Goal: Navigation & Orientation: Find specific page/section

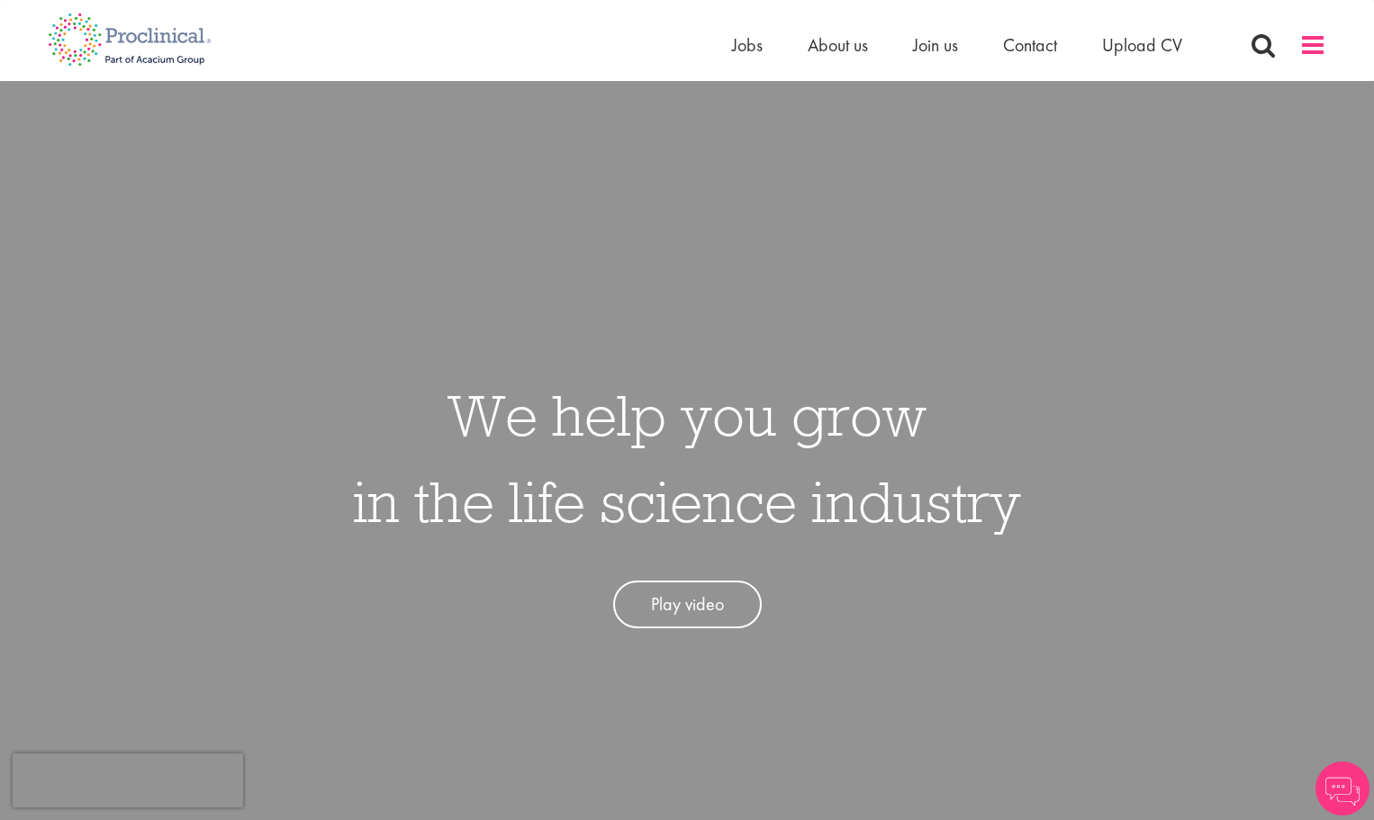
click at [1322, 41] on span at bounding box center [1313, 45] width 27 height 27
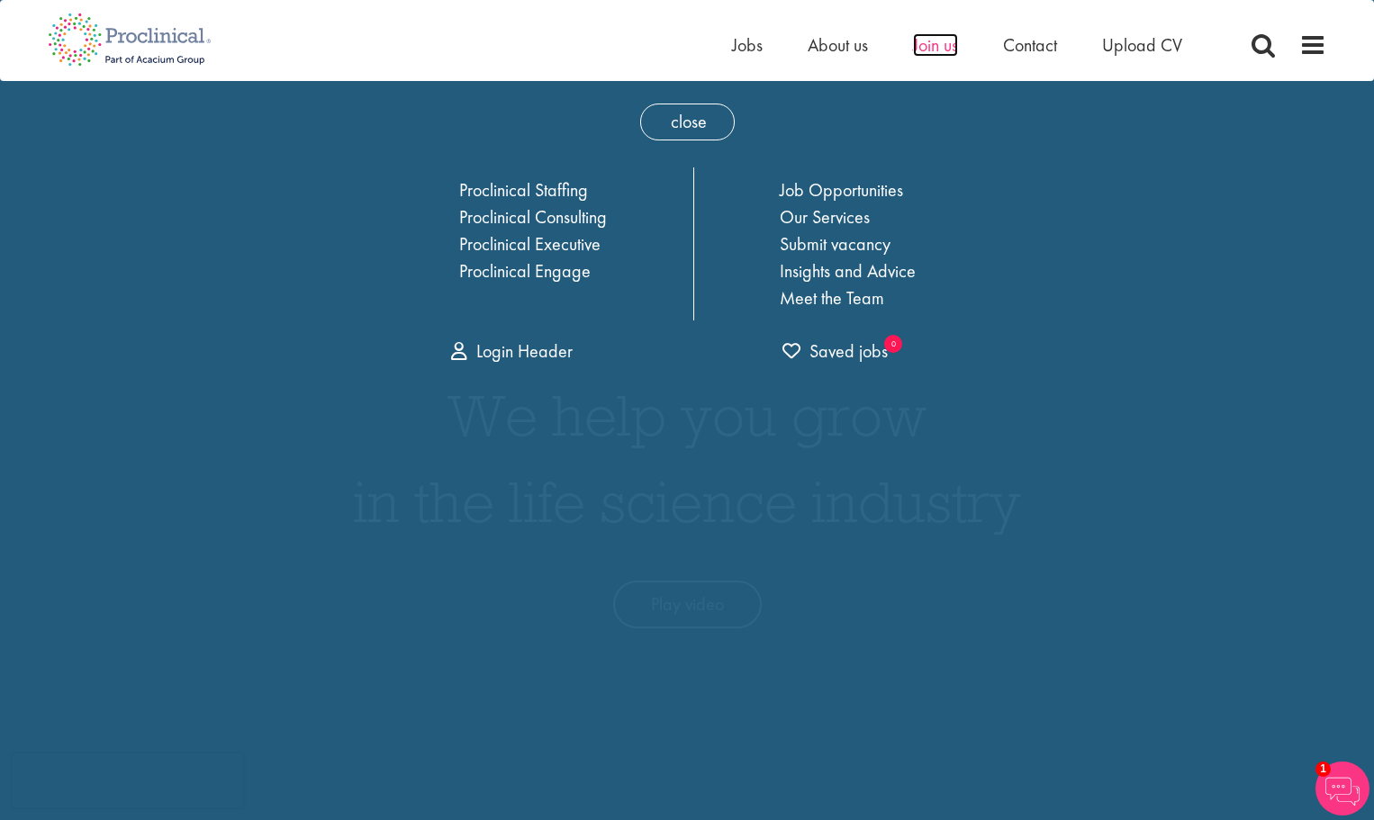
click at [923, 50] on span "Join us" at bounding box center [935, 44] width 45 height 23
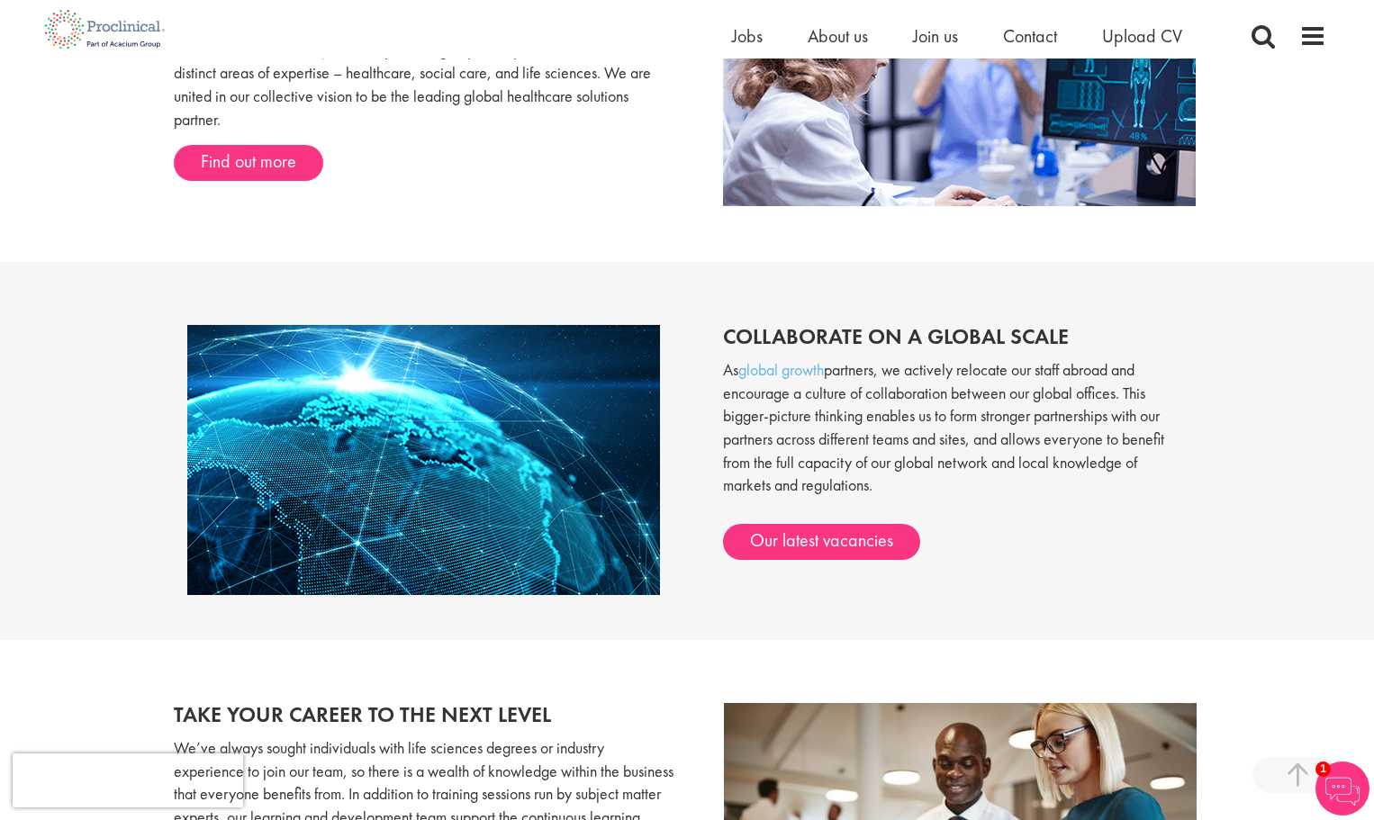
scroll to position [1259, 0]
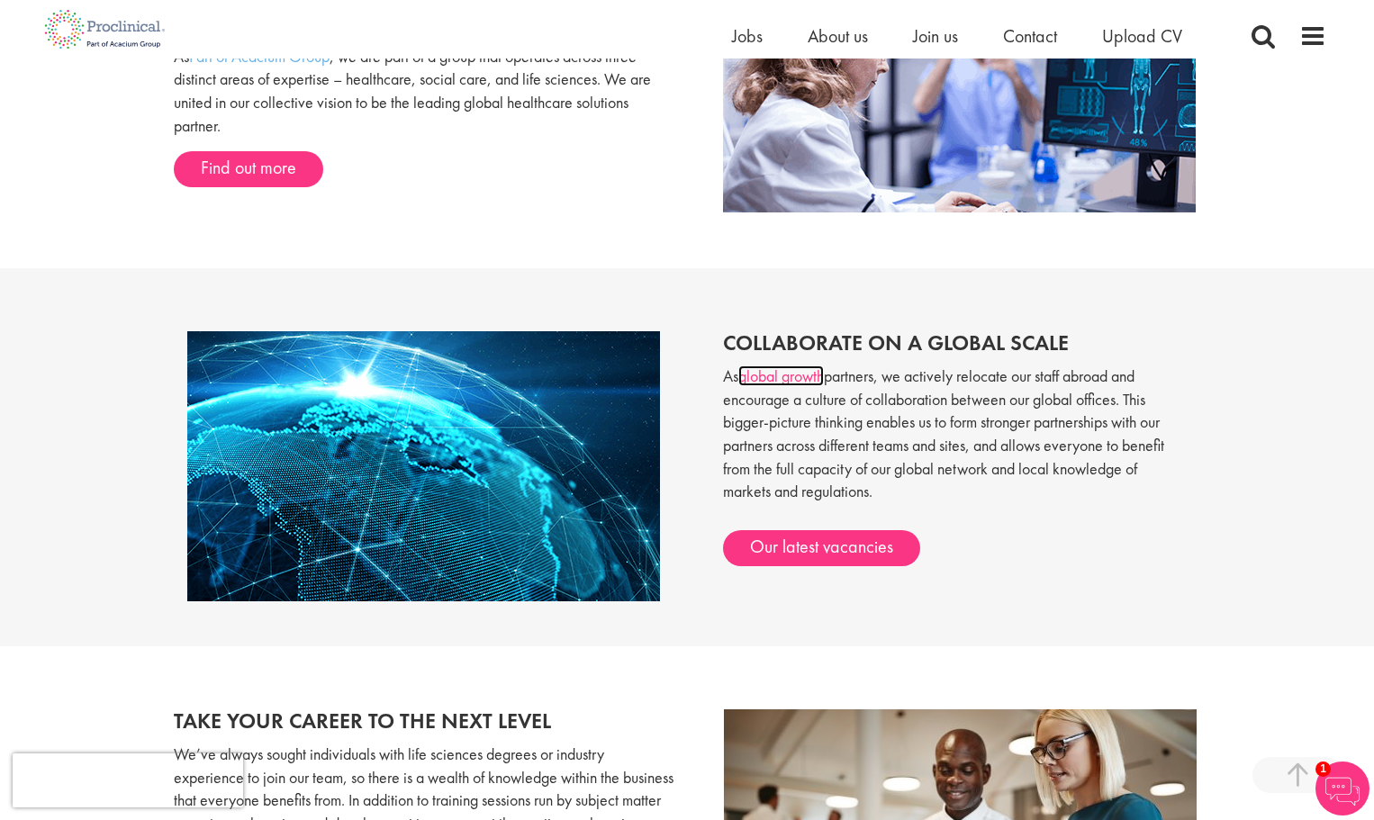
click at [785, 377] on link "global growth" at bounding box center [782, 376] width 86 height 21
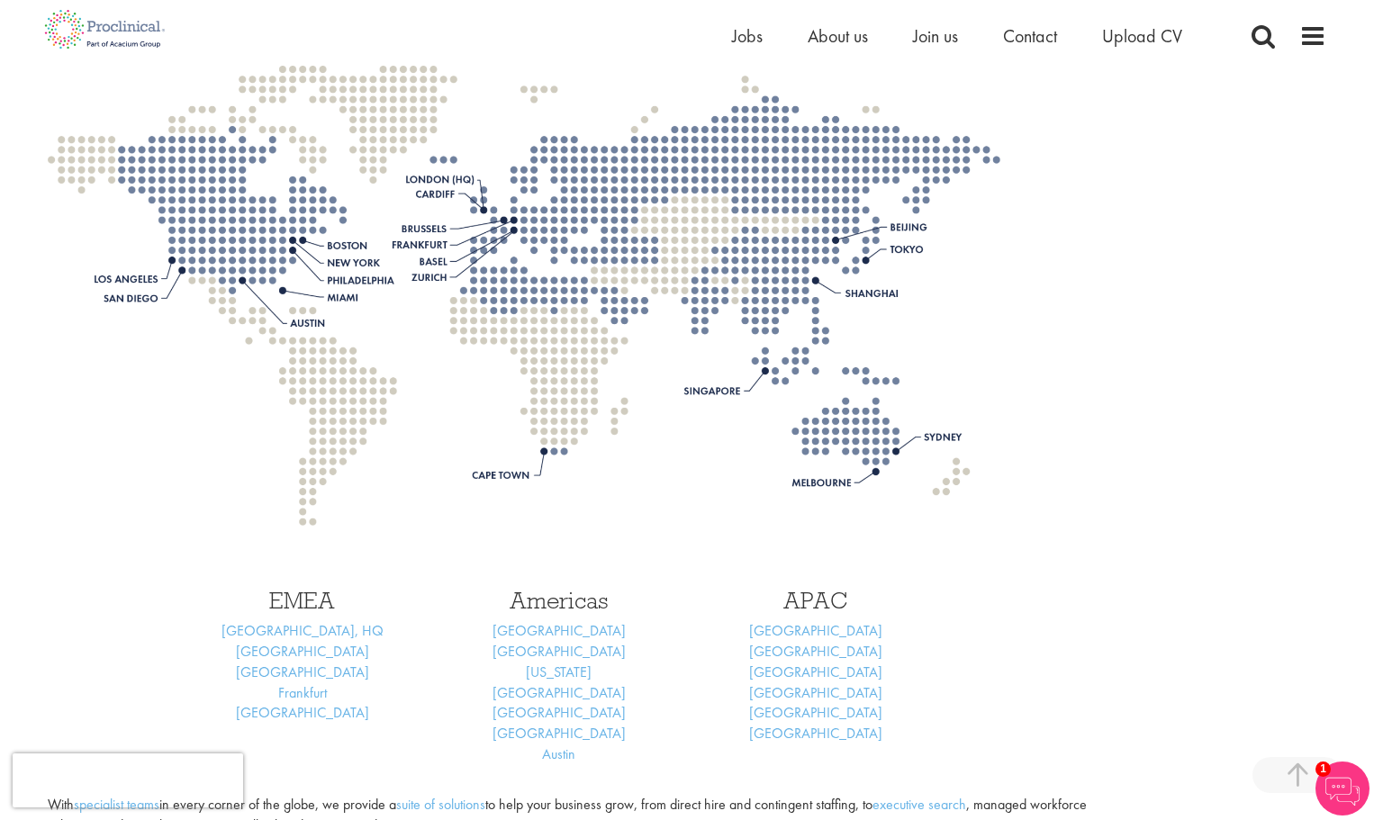
scroll to position [4233, 0]
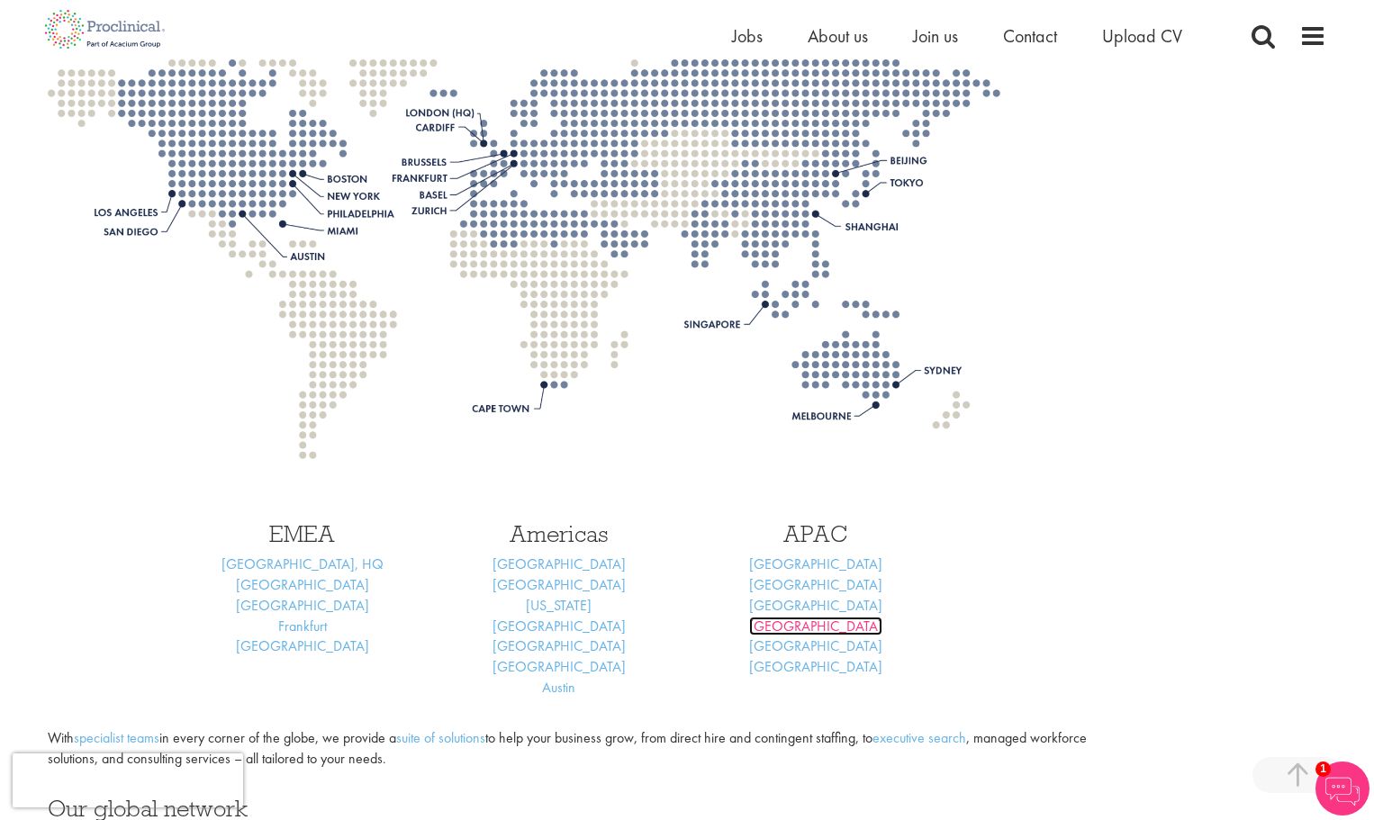
click at [832, 617] on link "Singapore" at bounding box center [815, 626] width 133 height 19
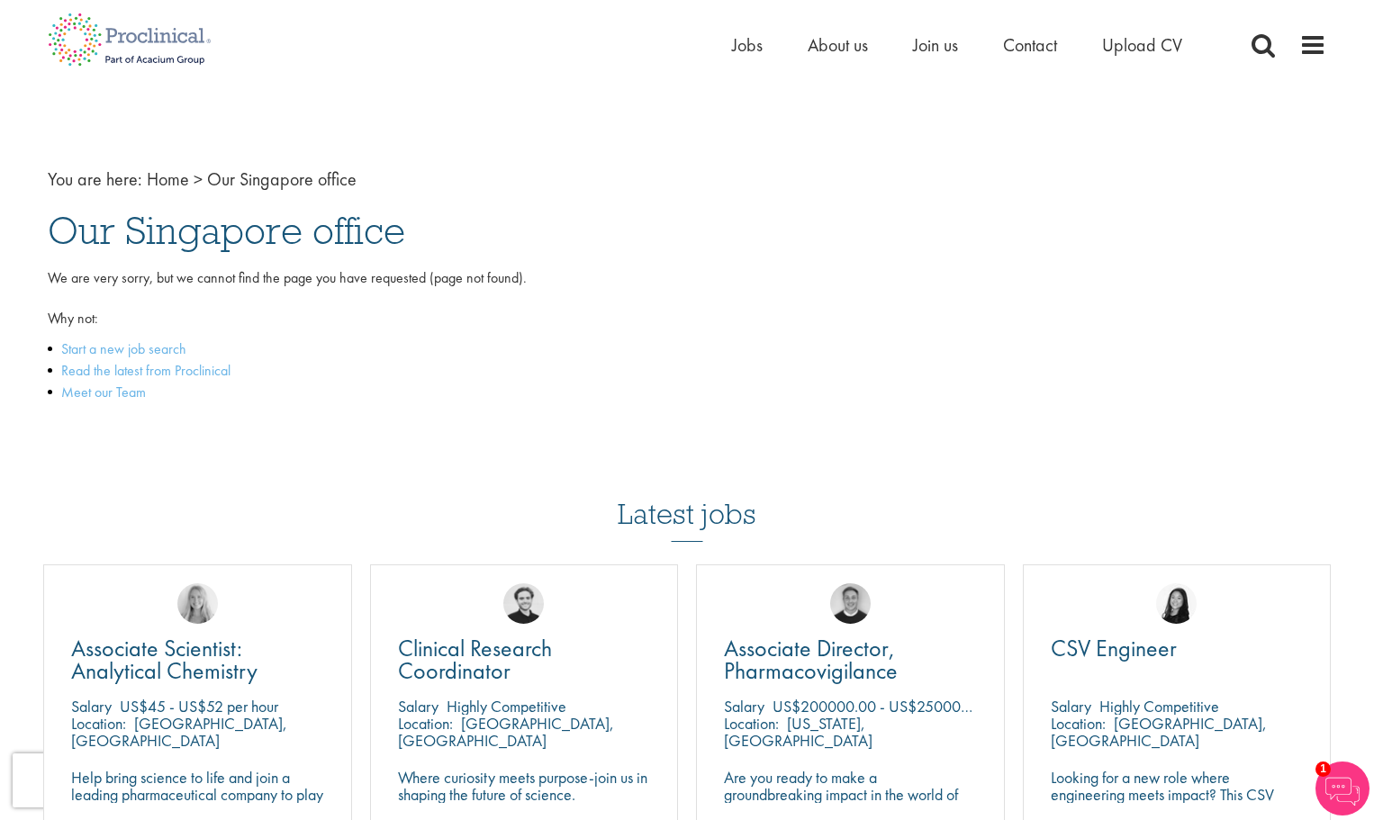
click at [1056, 331] on div "We are very sorry, but we cannot find the page you have requested (page not fou…" at bounding box center [687, 361] width 1279 height 186
click at [105, 392] on link "Meet our Team" at bounding box center [103, 392] width 85 height 19
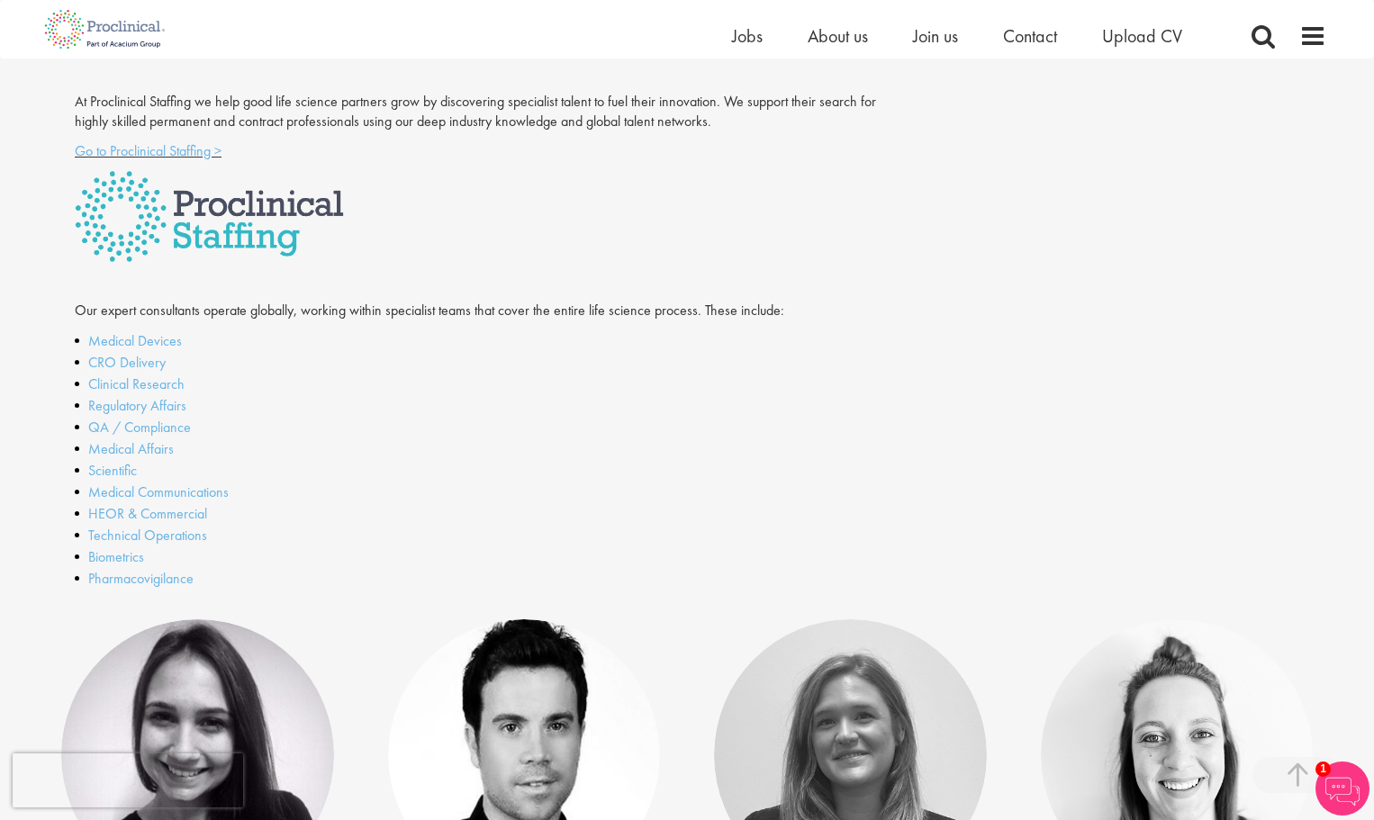
scroll to position [314, 0]
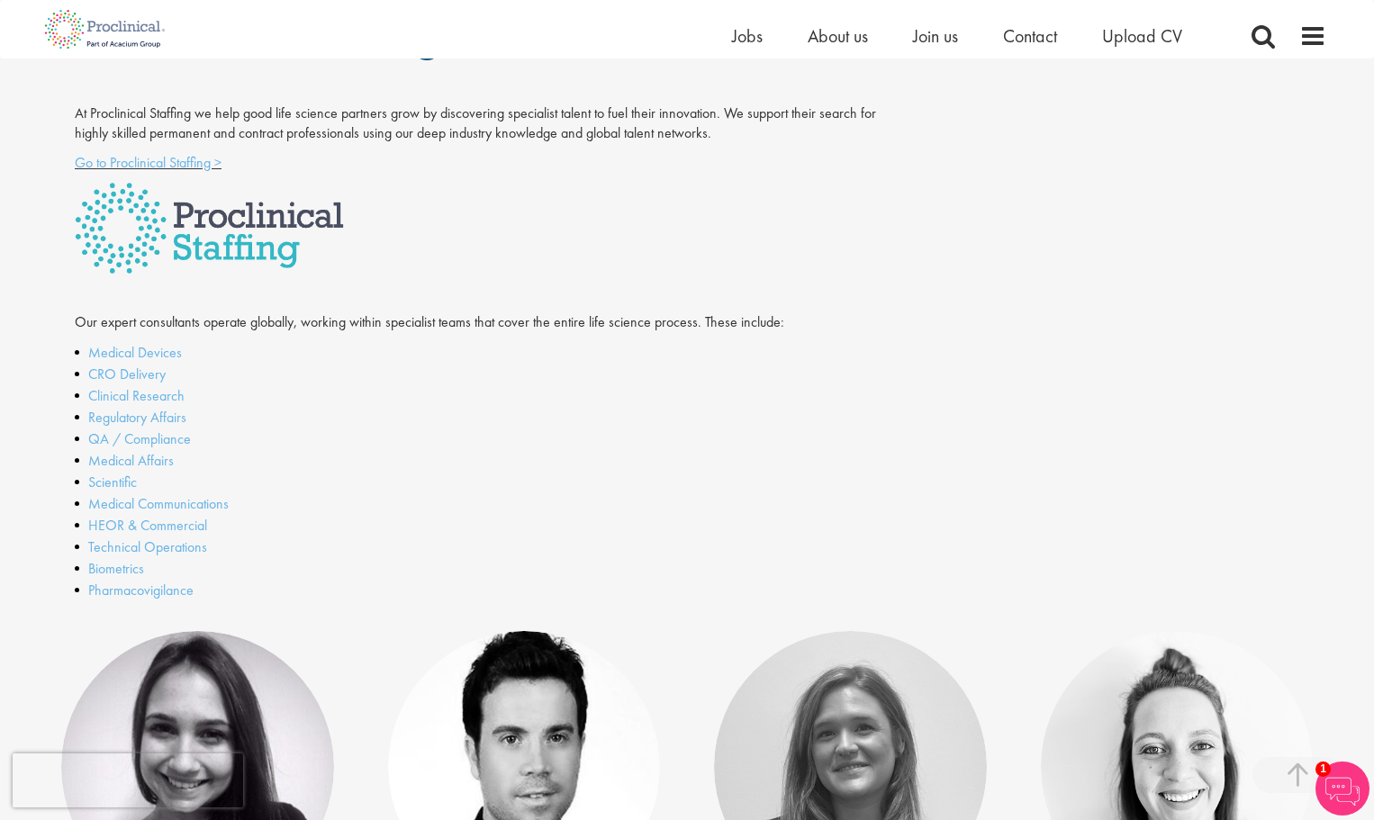
click at [1072, 288] on div "At Proclinical Staffing we help good life science partners grow by discovering …" at bounding box center [687, 368] width 1279 height 528
